Goal: Find specific page/section: Find specific page/section

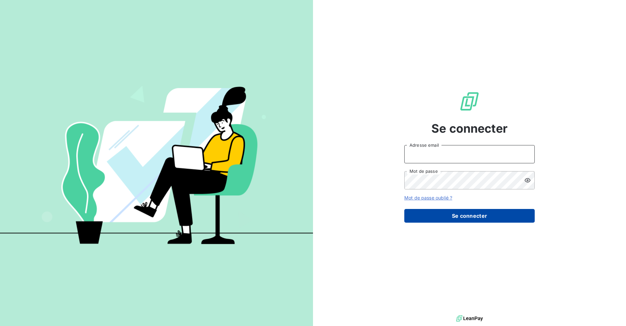
type input "[PERSON_NAME][EMAIL_ADDRESS][DOMAIN_NAME]"
click at [467, 216] on button "Se connecter" at bounding box center [470, 216] width 130 height 14
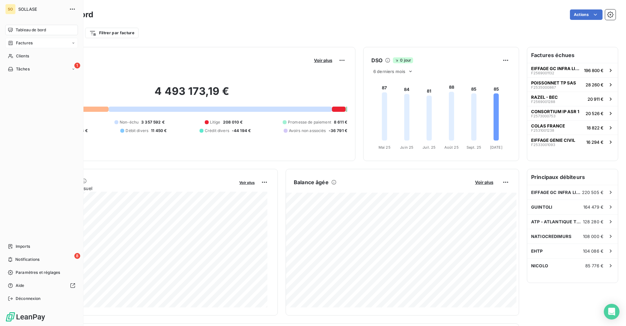
click at [27, 44] on span "Factures" at bounding box center [24, 43] width 17 height 6
click at [29, 45] on span "Factures" at bounding box center [24, 43] width 17 height 6
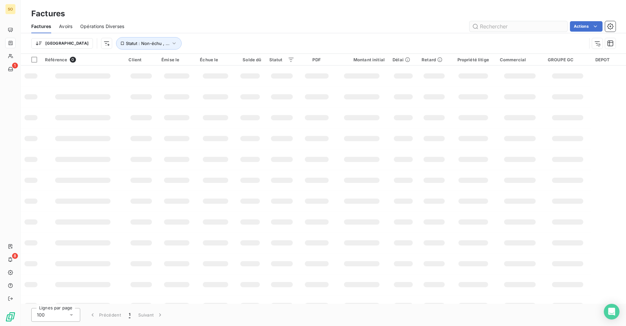
click at [493, 30] on input "text" at bounding box center [519, 26] width 98 height 10
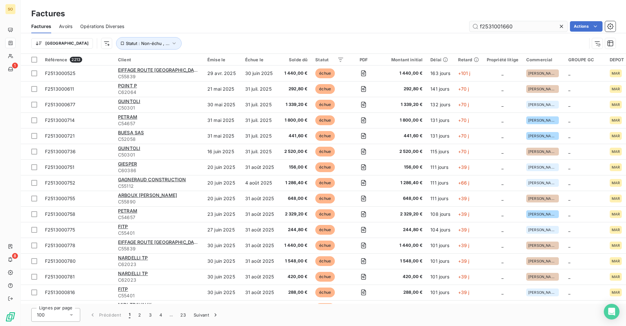
type input "f2531001660"
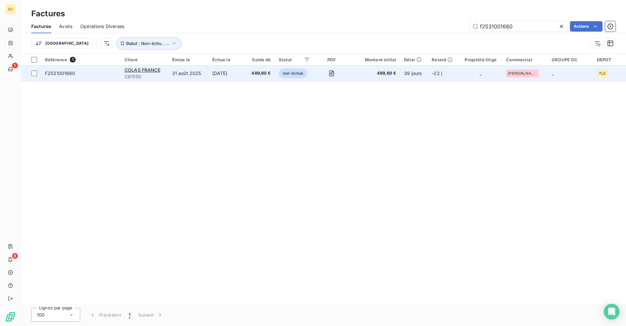
click at [244, 72] on td "[DATE]" at bounding box center [226, 74] width 37 height 16
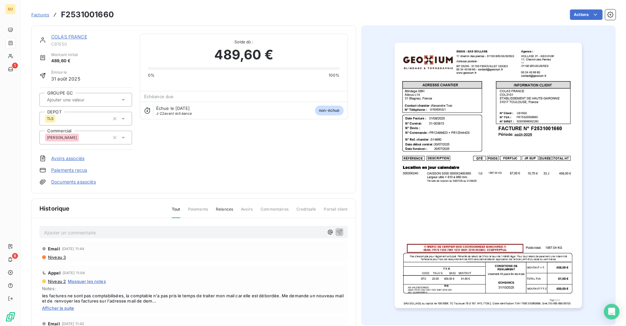
click at [130, 230] on p "Ajouter un commentaire ﻿" at bounding box center [184, 233] width 280 height 8
